Goal: Find specific page/section: Find specific page/section

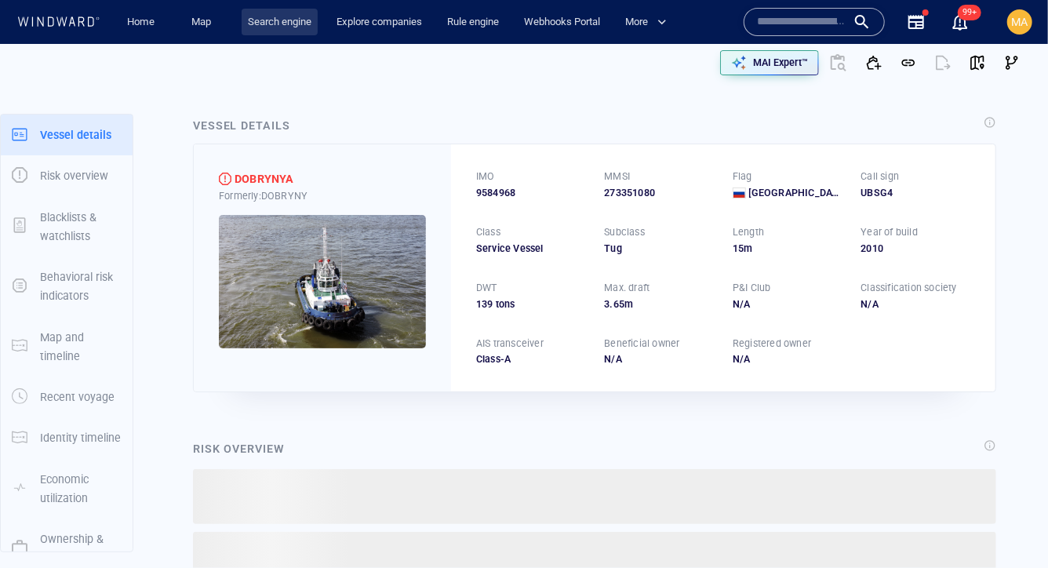
click at [254, 28] on link "Search engine" at bounding box center [280, 22] width 76 height 27
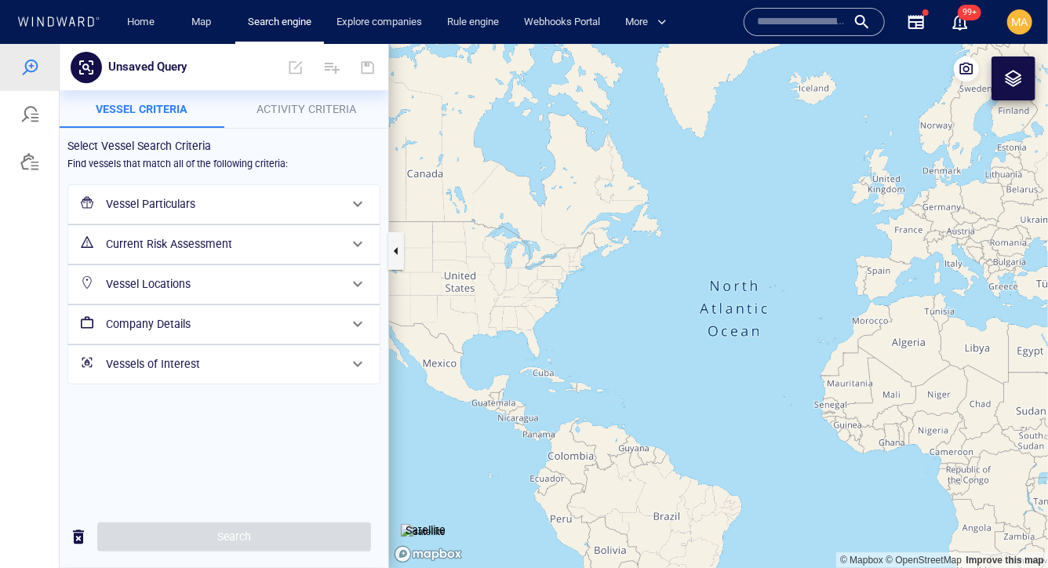
click at [183, 207] on h6 "Vessel Particulars" at bounding box center [222, 204] width 233 height 20
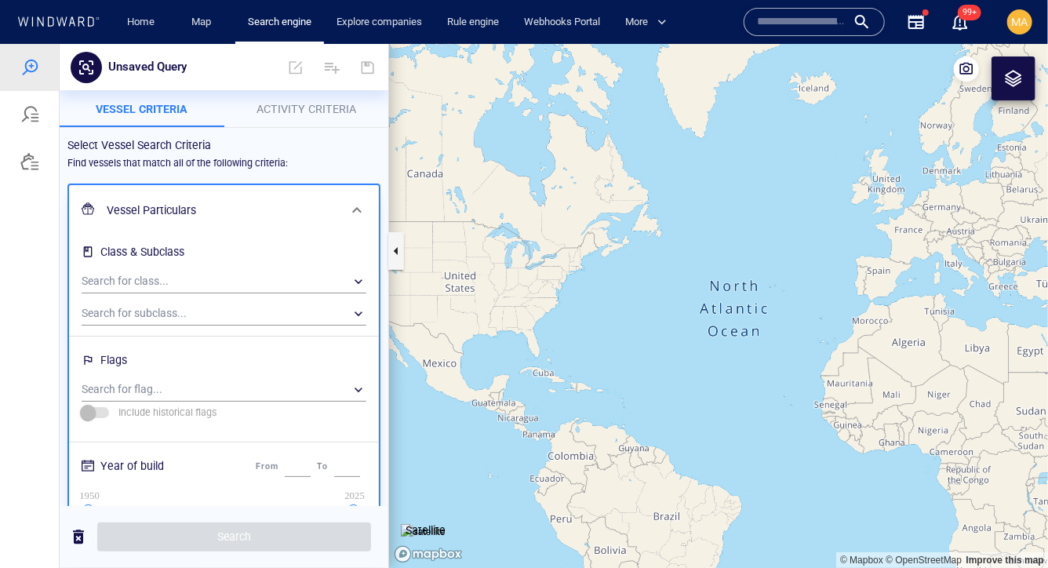
scroll to position [45, 0]
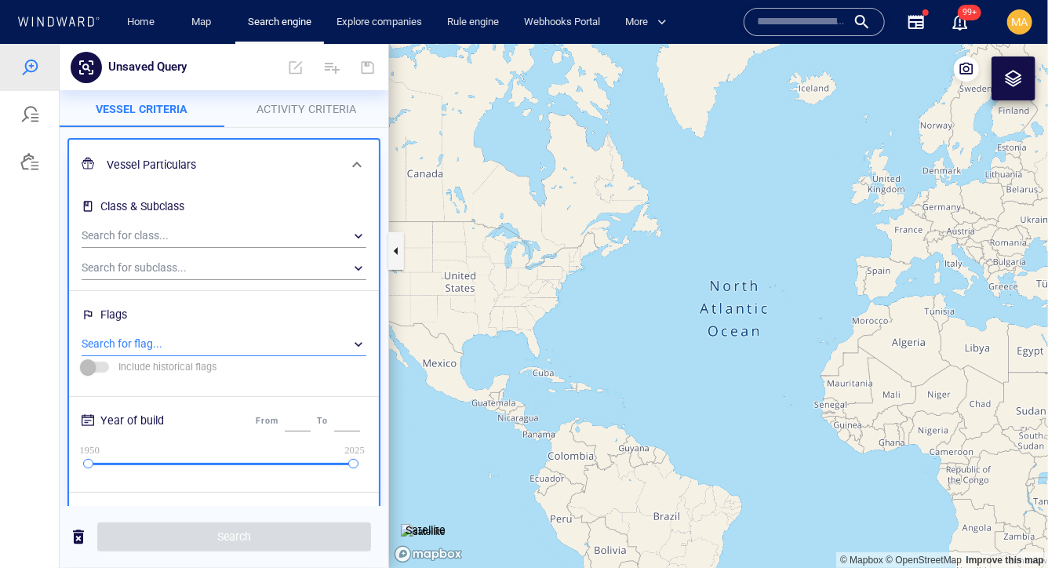
click at [231, 349] on div "​" at bounding box center [224, 344] width 285 height 24
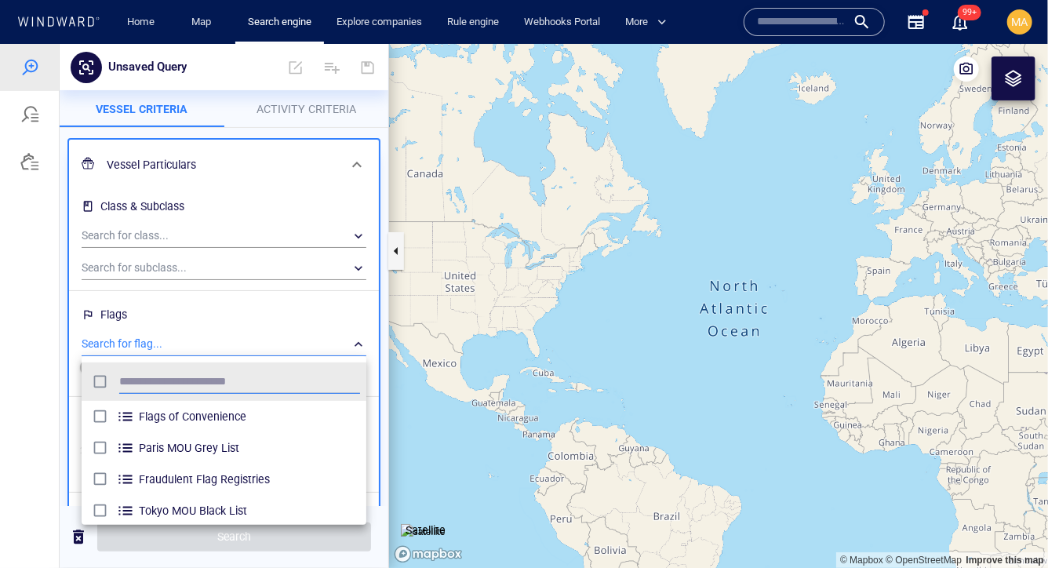
scroll to position [156, 284]
